Goal: Task Accomplishment & Management: Use online tool/utility

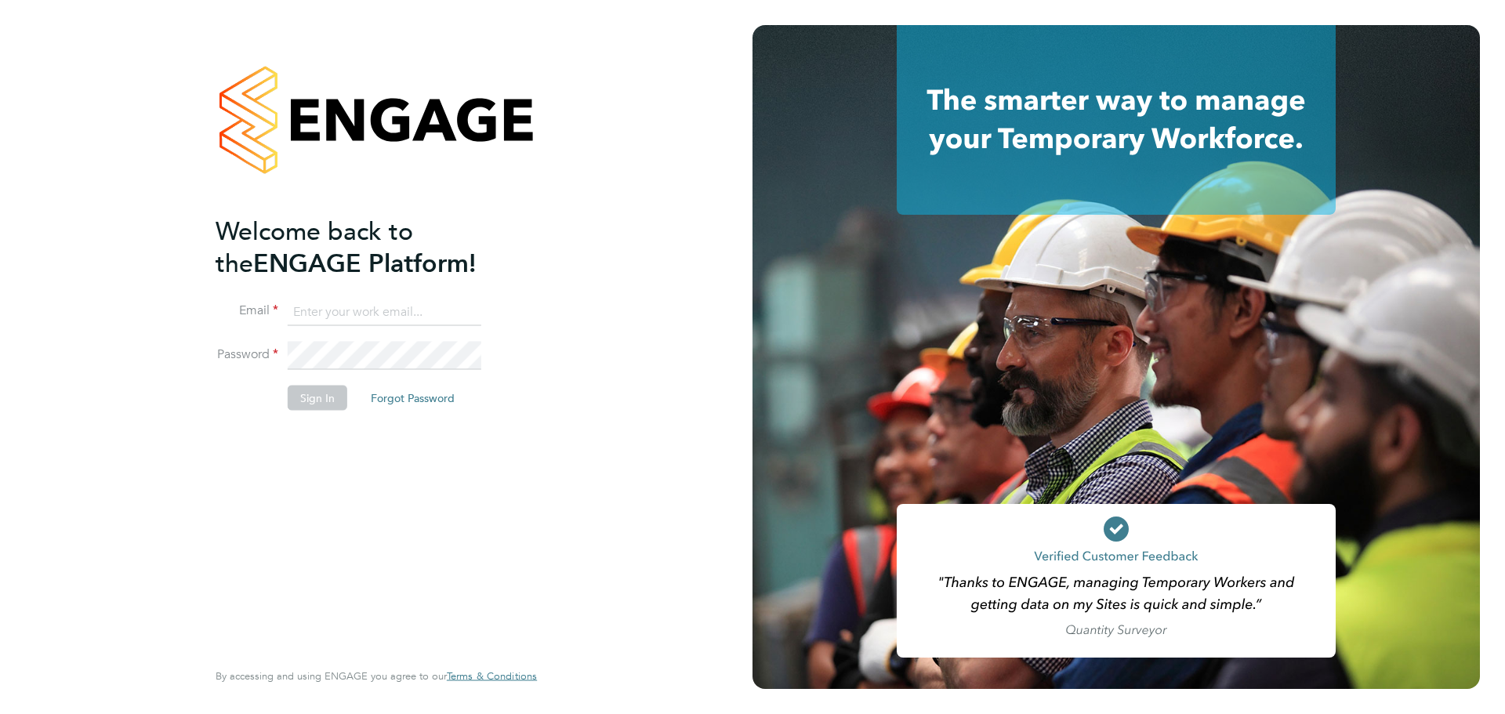
type input "[PERSON_NAME][EMAIL_ADDRESS][PERSON_NAME][DOMAIN_NAME]"
click at [335, 393] on button "Sign In" at bounding box center [318, 397] width 60 height 25
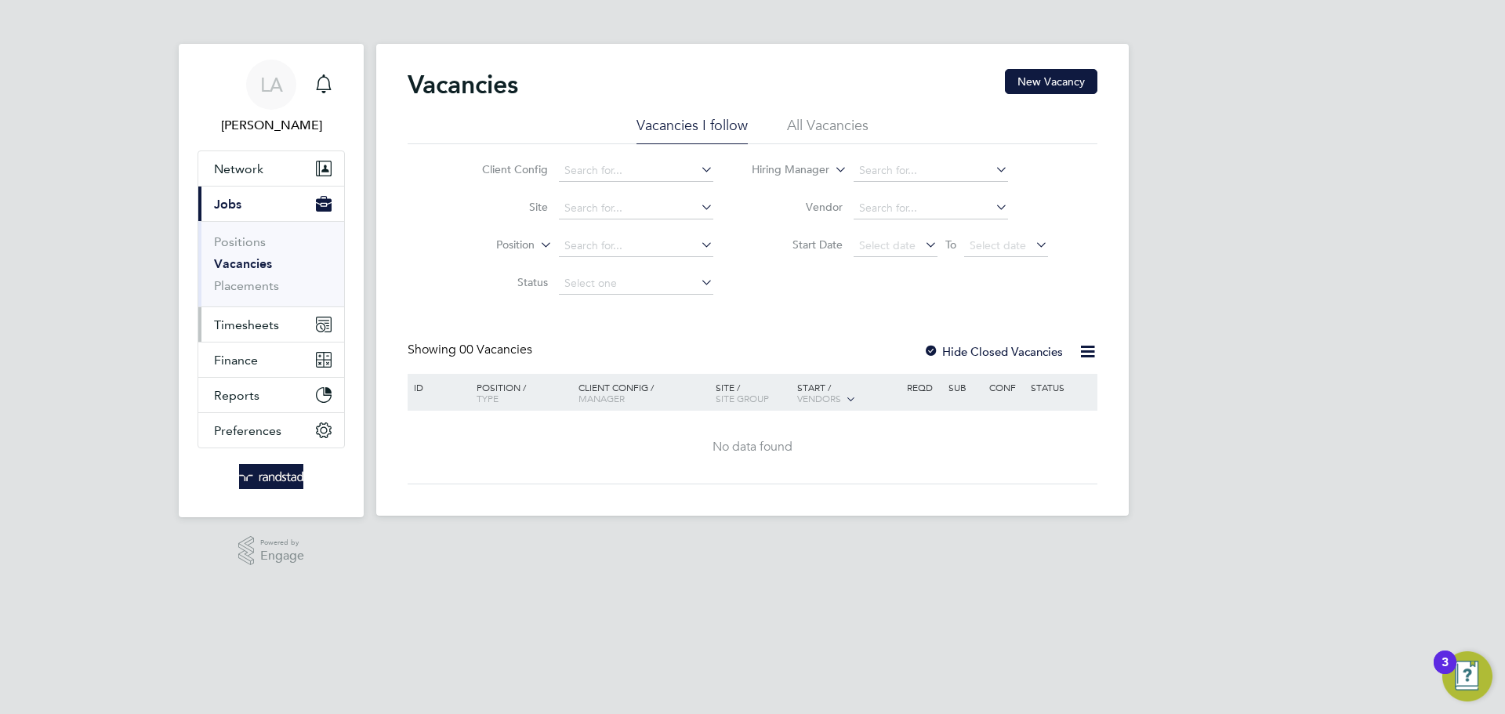
click at [237, 327] on span "Timesheets" at bounding box center [246, 324] width 65 height 15
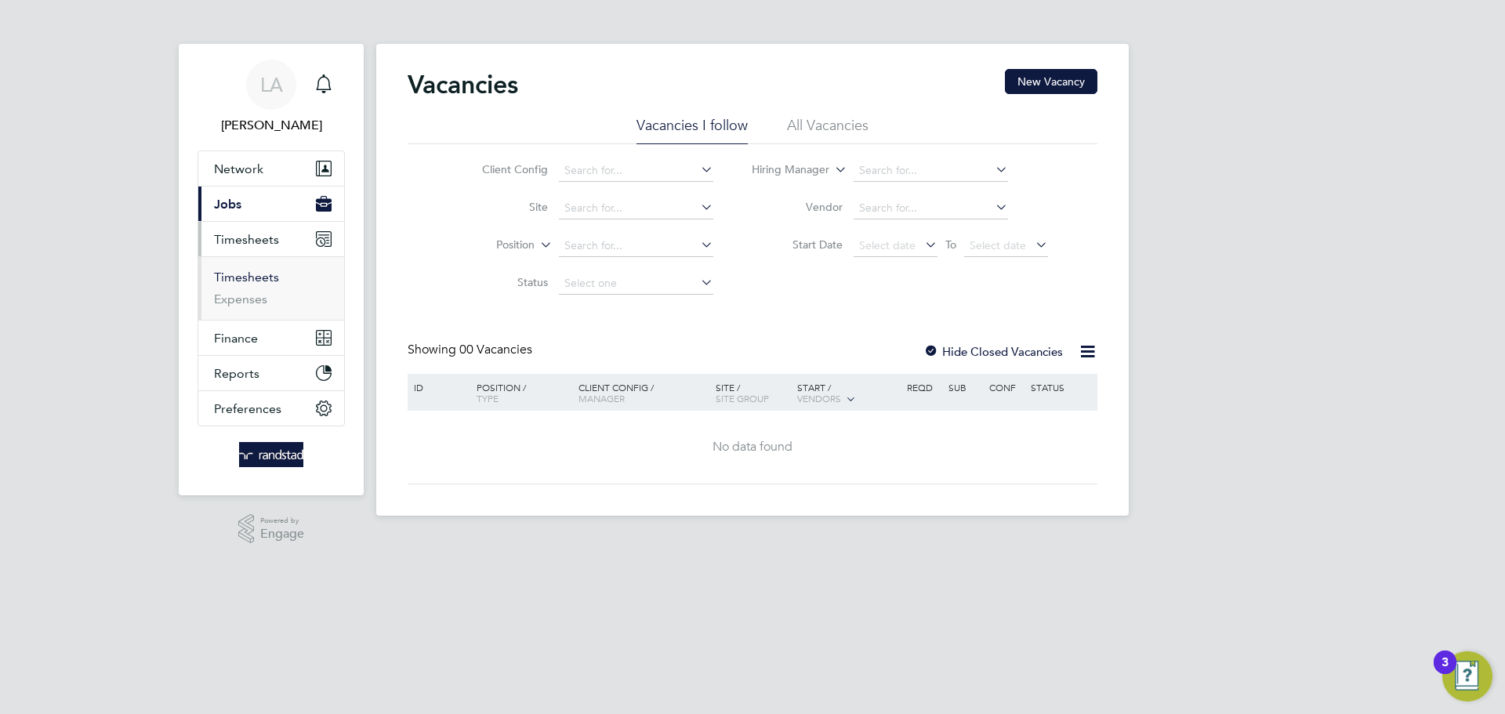
click at [243, 278] on link "Timesheets" at bounding box center [246, 277] width 65 height 15
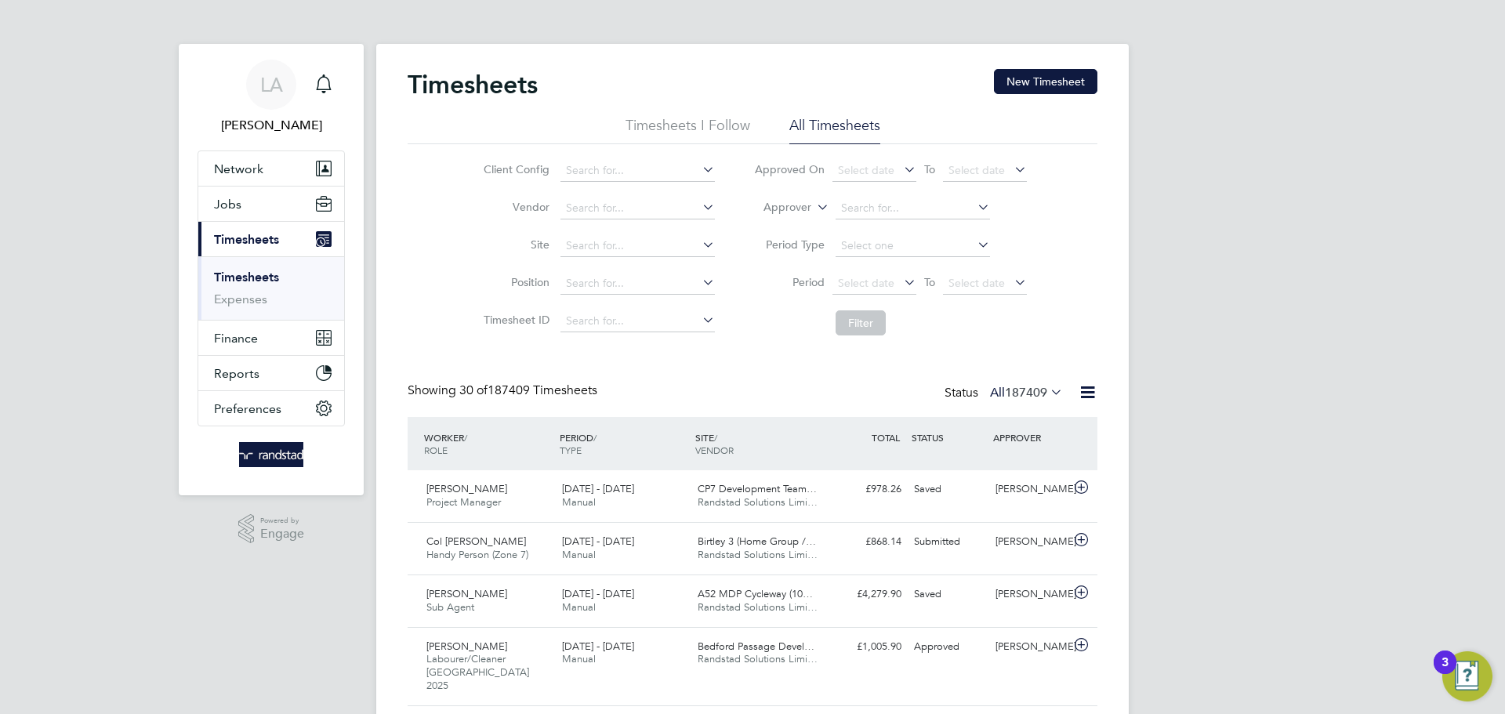
click at [789, 204] on label "Approver" at bounding box center [776, 208] width 71 height 16
click at [782, 225] on li "Worker" at bounding box center [773, 226] width 78 height 20
click at [883, 203] on input at bounding box center [912, 208] width 154 height 22
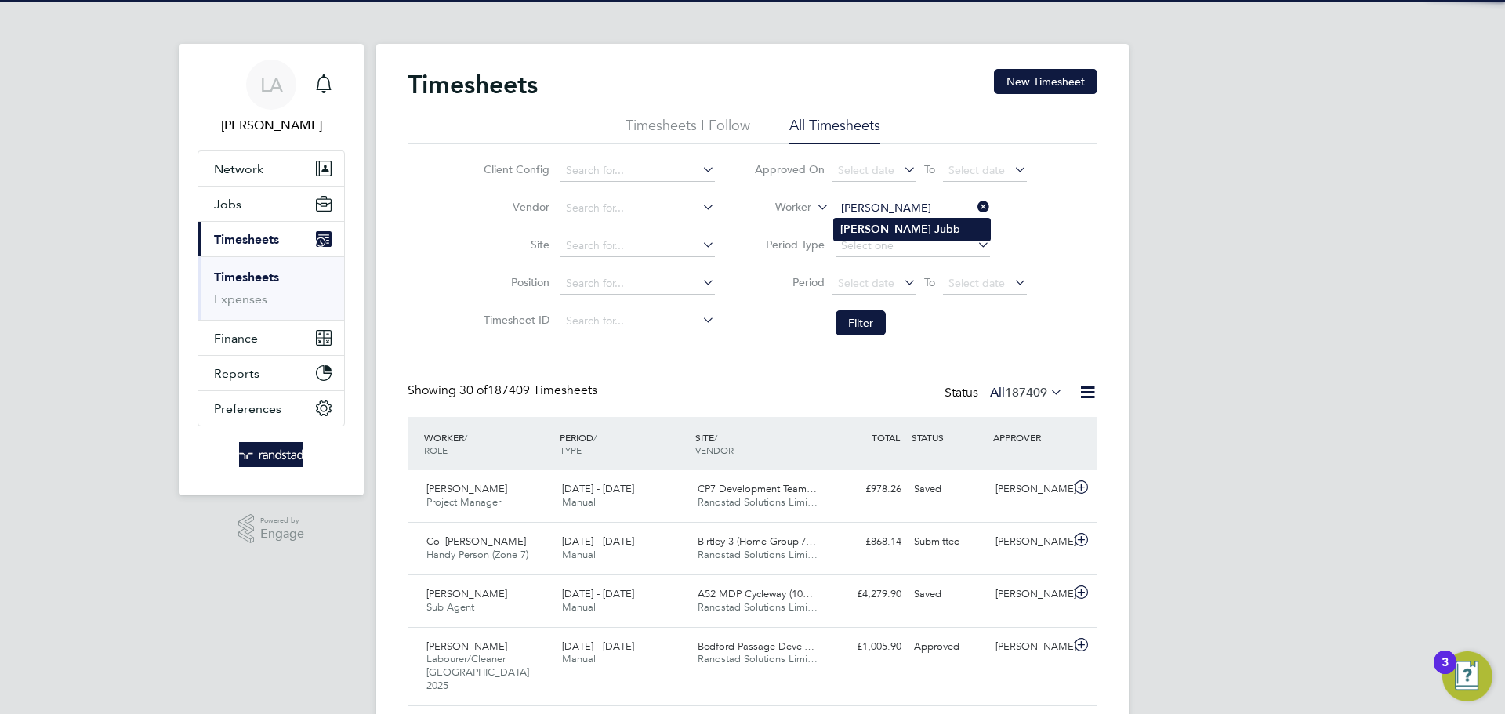
click at [887, 230] on li "John Jub b" at bounding box center [912, 229] width 156 height 21
type input "John Jubb"
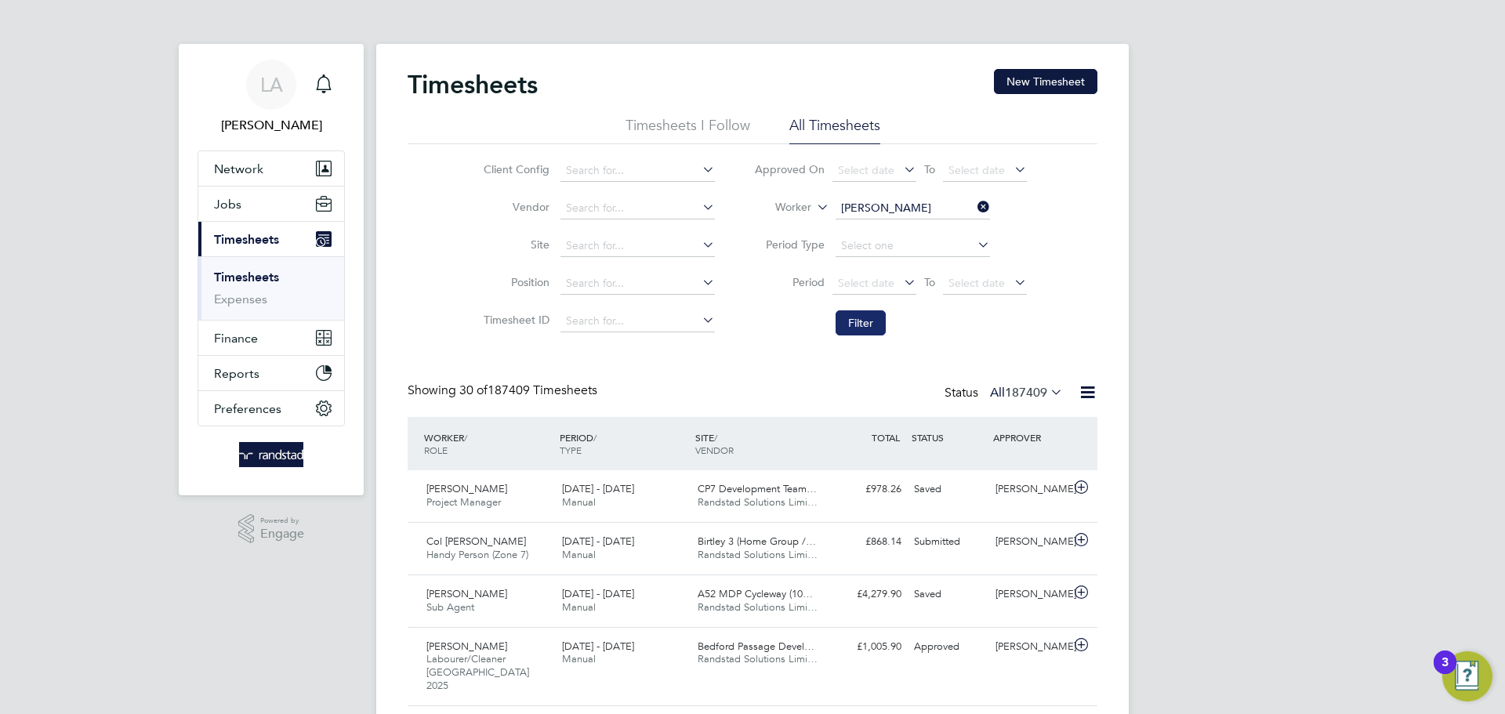
click at [867, 324] on button "Filter" at bounding box center [860, 322] width 50 height 25
